Goal: Information Seeking & Learning: Compare options

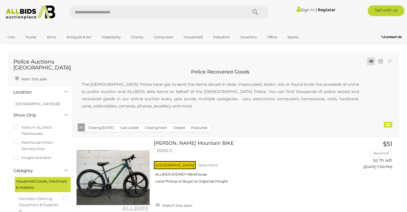
click at [67, 91] on icon at bounding box center [66, 91] width 3 height 5
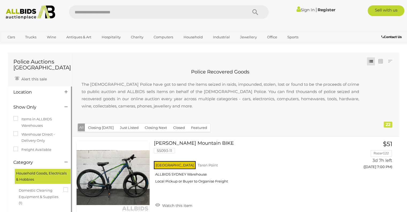
click at [67, 91] on icon at bounding box center [66, 91] width 3 height 5
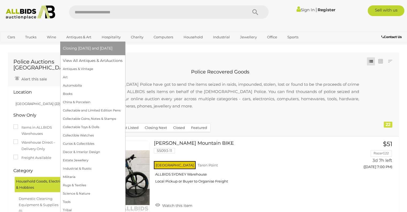
click at [80, 37] on link "Antiques & Art" at bounding box center [79, 37] width 32 height 9
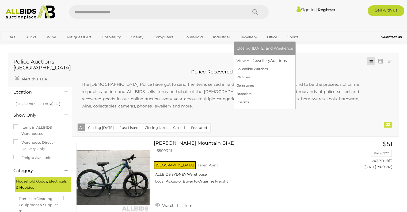
click at [245, 35] on link "Jewellery" at bounding box center [249, 37] width 24 height 9
click at [248, 84] on link "Gemstones" at bounding box center [265, 85] width 56 height 8
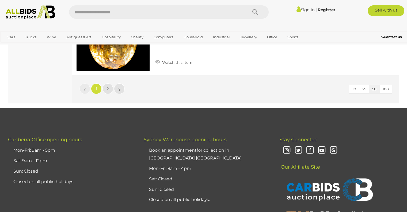
scroll to position [4061, 0]
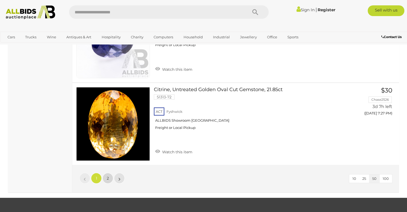
click at [109, 176] on span "2" at bounding box center [108, 178] width 2 height 5
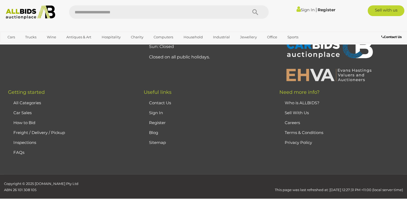
scroll to position [35, 0]
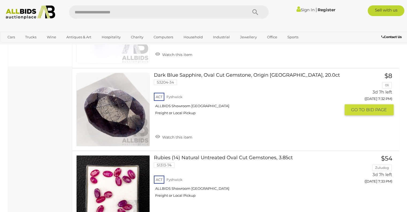
scroll to position [258, 0]
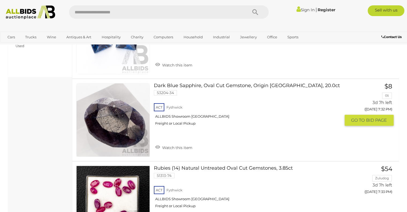
click at [125, 111] on link at bounding box center [113, 120] width 74 height 74
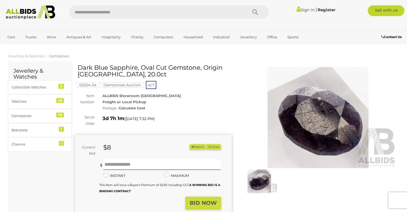
click at [329, 120] on img at bounding box center [318, 117] width 157 height 101
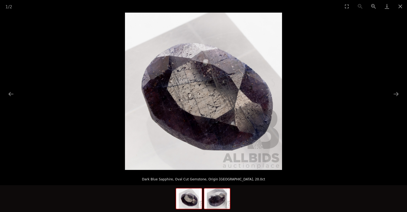
click at [220, 199] on img at bounding box center [217, 198] width 26 height 20
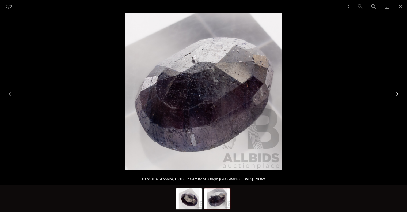
click at [394, 93] on button "Next slide" at bounding box center [396, 94] width 11 height 10
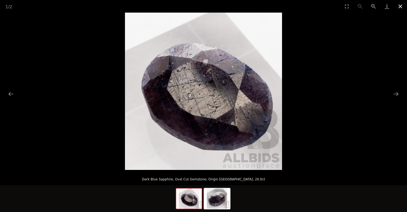
click at [402, 4] on button "Close gallery" at bounding box center [400, 6] width 13 height 13
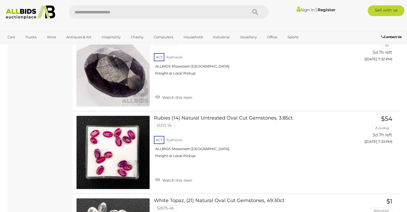
scroll to position [353, 0]
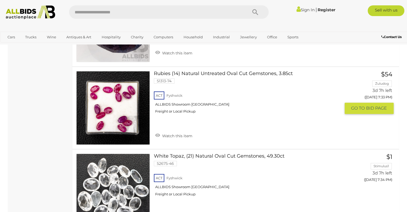
click at [125, 101] on link at bounding box center [113, 108] width 74 height 74
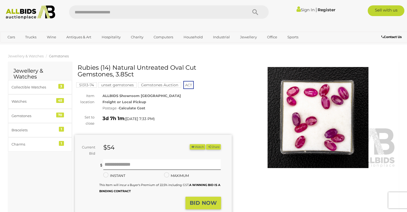
click at [307, 104] on img at bounding box center [318, 117] width 157 height 101
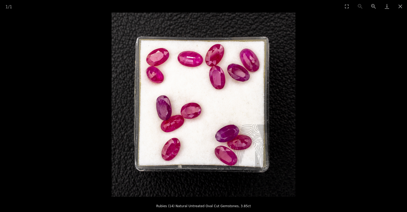
click at [230, 121] on img at bounding box center [204, 105] width 184 height 184
click at [400, 3] on button "Close gallery" at bounding box center [400, 6] width 13 height 13
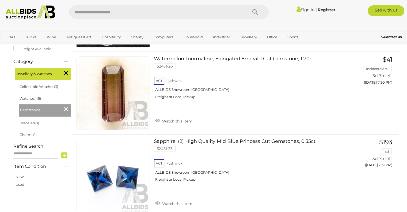
scroll to position [134, 0]
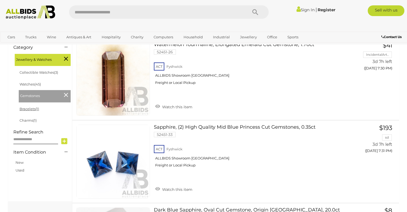
click at [27, 109] on link "Bracelets (1)" at bounding box center [30, 109] width 20 height 4
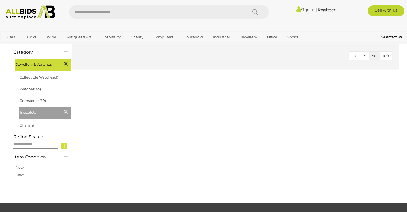
scroll to position [134, 0]
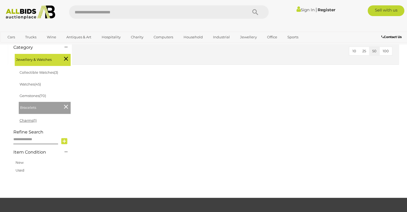
click at [30, 121] on link "Charms (1)" at bounding box center [28, 120] width 17 height 4
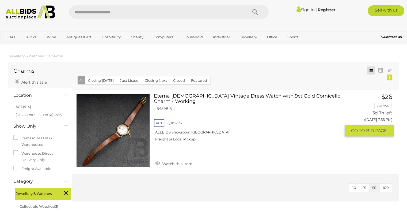
click at [114, 130] on link at bounding box center [113, 130] width 74 height 74
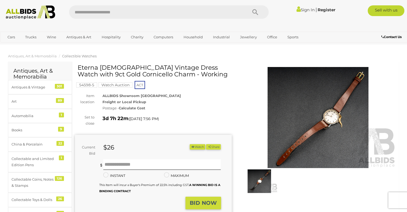
click at [338, 104] on img at bounding box center [318, 117] width 157 height 101
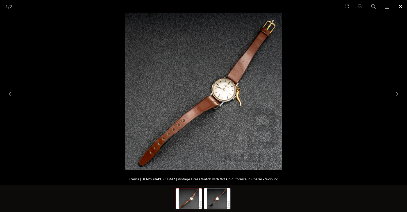
click at [400, 6] on button "Close gallery" at bounding box center [400, 6] width 13 height 13
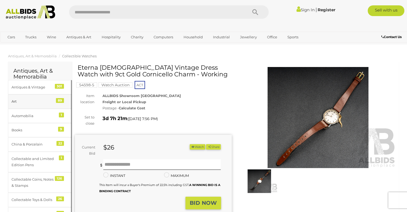
click at [15, 99] on div "Art" at bounding box center [34, 101] width 44 height 6
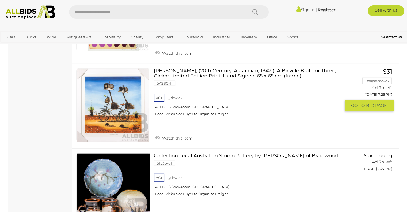
scroll to position [1383, 0]
